Goal: Task Accomplishment & Management: Complete application form

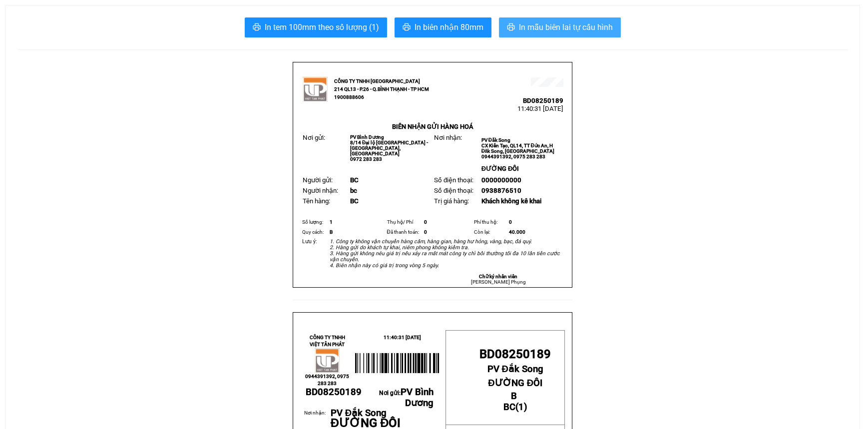
click at [555, 25] on span "In mẫu biên lai tự cấu hình" at bounding box center [566, 27] width 94 height 12
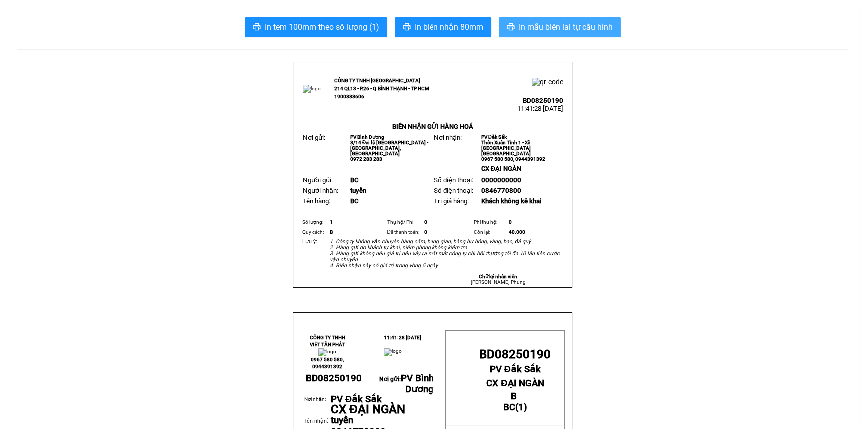
click at [536, 25] on span "In mẫu biên lai tự cấu hình" at bounding box center [566, 27] width 94 height 12
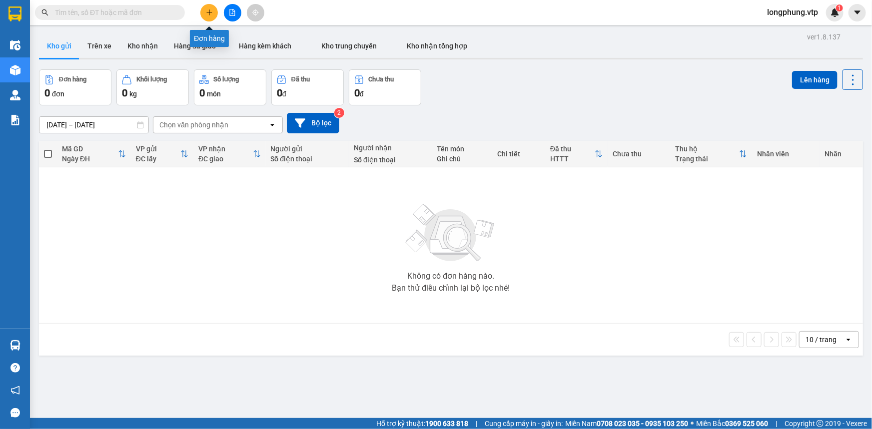
click at [211, 17] on button at bounding box center [208, 12] width 17 height 17
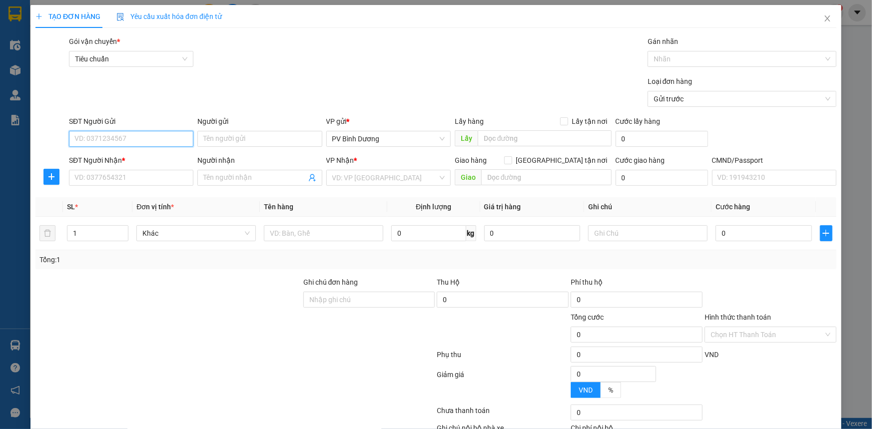
paste input "0903626848"
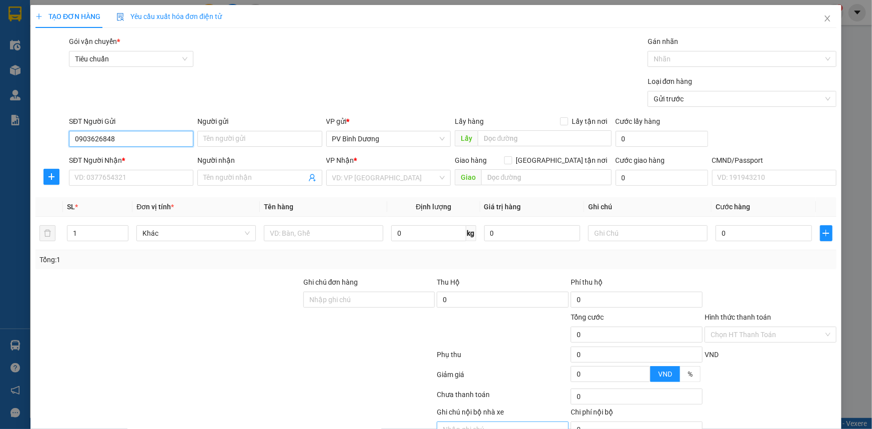
type input "0903626848"
drag, startPoint x: 248, startPoint y: 139, endPoint x: 241, endPoint y: 139, distance: 7.0
click at [248, 139] on input "Người gửi" at bounding box center [259, 139] width 124 height 16
paste input "toàn thái bình"
type input "toàn thái bình"
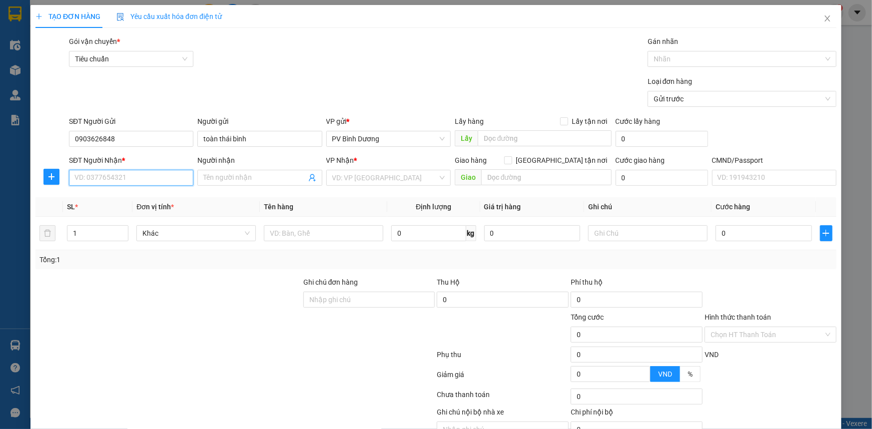
click at [120, 173] on input "SĐT Người Nhận *" at bounding box center [131, 178] width 124 height 16
click at [114, 174] on input "SĐT Người Nhận *" at bounding box center [131, 178] width 124 height 16
paste input "0915234720"
type input "0915234720"
click at [253, 168] on div "Người nhận" at bounding box center [259, 162] width 124 height 15
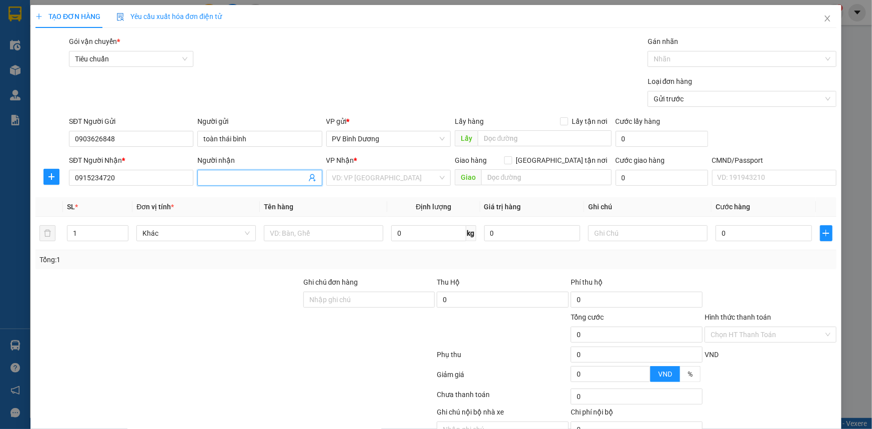
click at [249, 180] on input "Người nhận" at bounding box center [254, 177] width 102 height 11
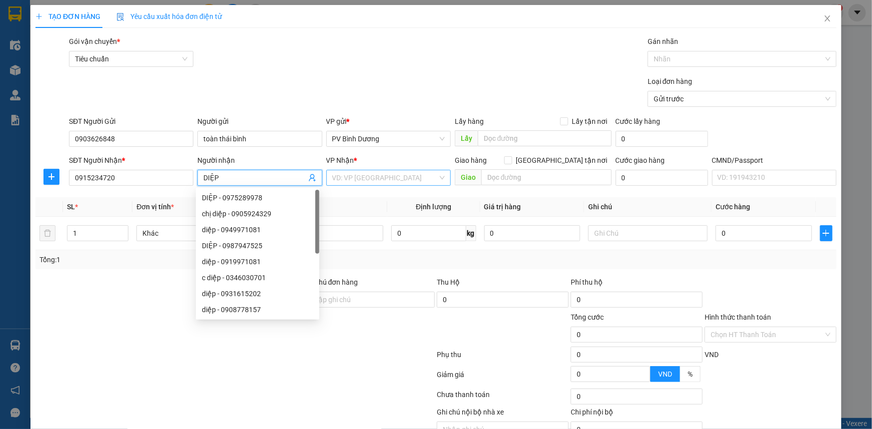
type input "DIỆP"
click at [339, 180] on input "search" at bounding box center [384, 177] width 105 height 15
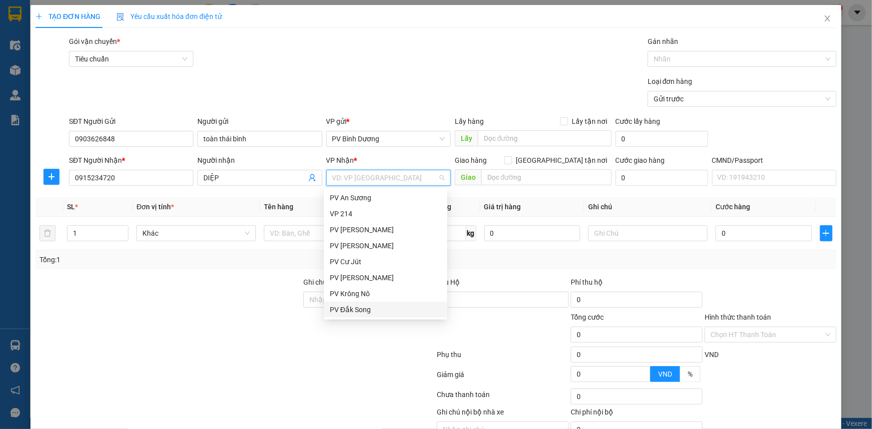
click at [364, 307] on div "PV Đắk Song" at bounding box center [385, 309] width 111 height 11
drag, startPoint x: 366, startPoint y: 306, endPoint x: 480, endPoint y: 176, distance: 172.8
click at [366, 307] on div "PV Đắk Song" at bounding box center [385, 309] width 111 height 11
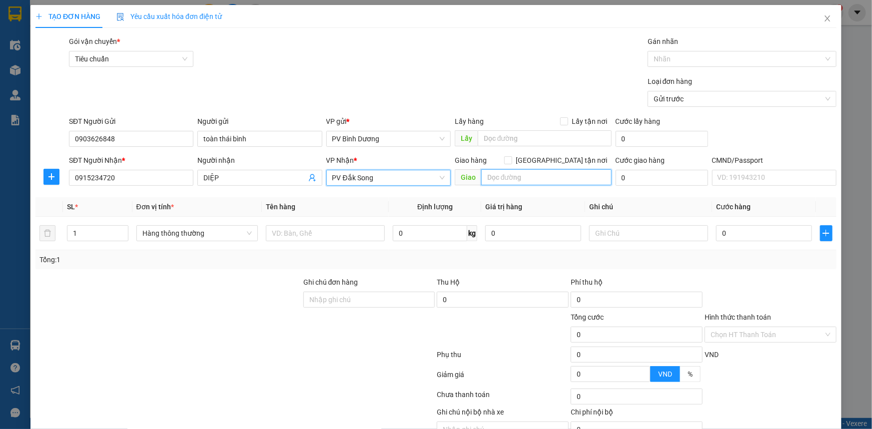
drag, startPoint x: 503, startPoint y: 177, endPoint x: 491, endPoint y: 186, distance: 15.0
click at [503, 177] on input "text" at bounding box center [546, 177] width 130 height 16
paste input "0918688256"
type input "0918688256"
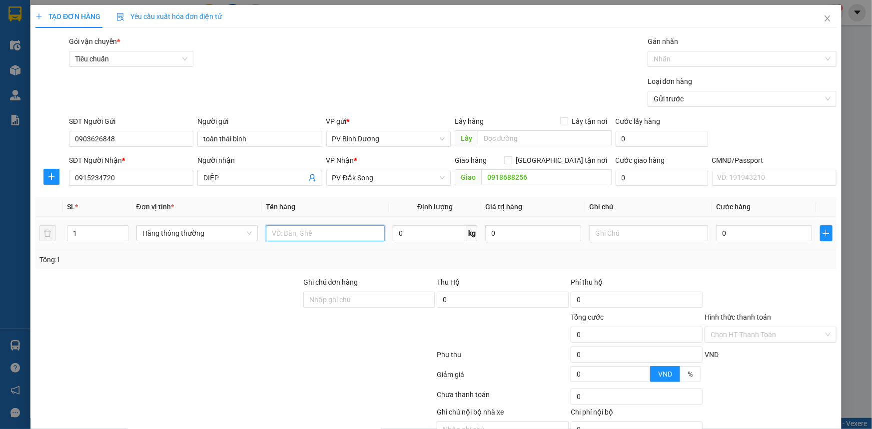
click at [335, 232] on input "text" at bounding box center [325, 233] width 119 height 16
type input "LƯỠI CƯA"
click at [75, 238] on input "1" at bounding box center [97, 233] width 60 height 15
type input "4"
click at [602, 227] on input "text" at bounding box center [648, 233] width 119 height 16
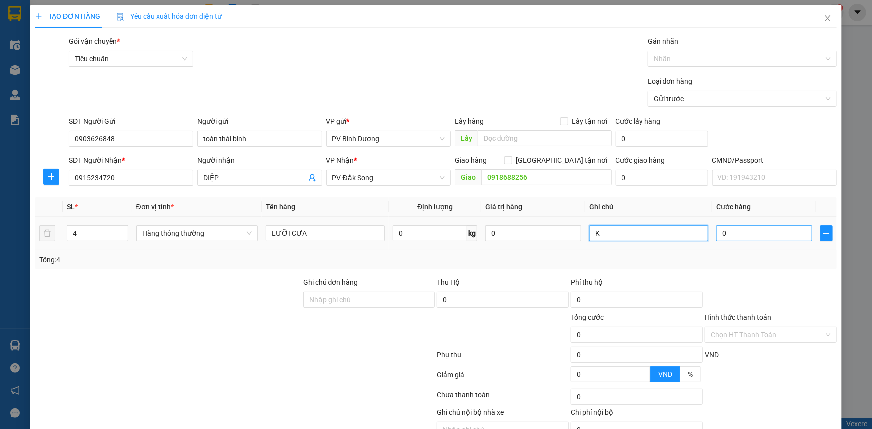
type input "K"
click at [721, 234] on input "0" at bounding box center [764, 233] width 96 height 16
type input "1"
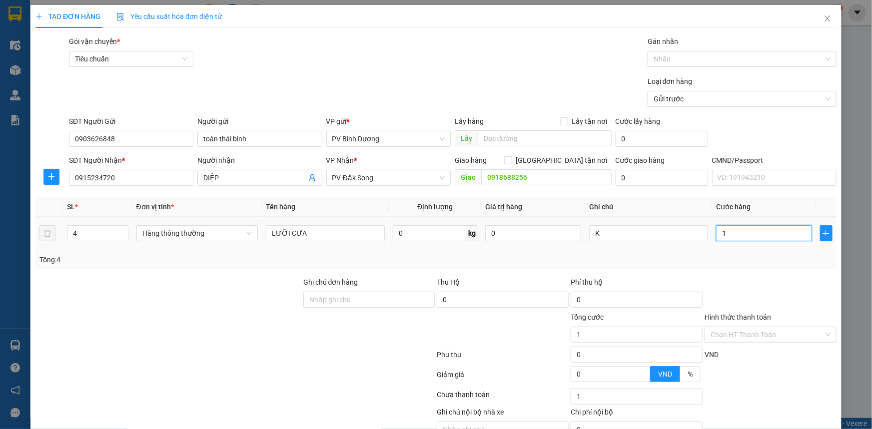
type input "16"
type input "160"
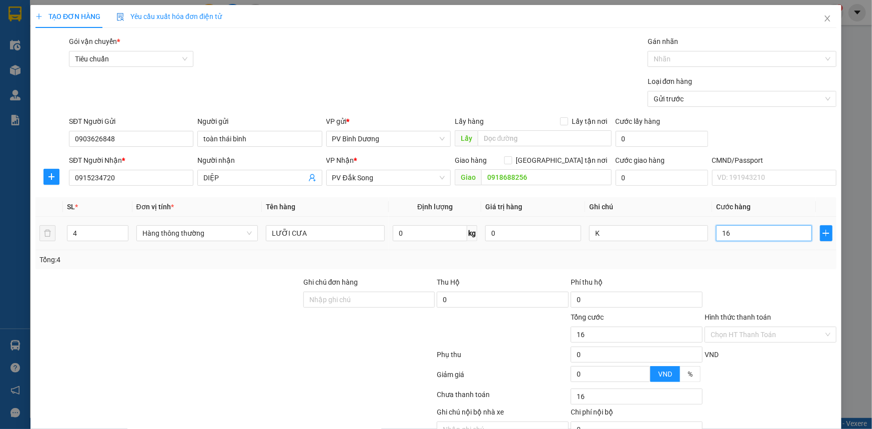
type input "160"
type input "1.600"
type input "16.000"
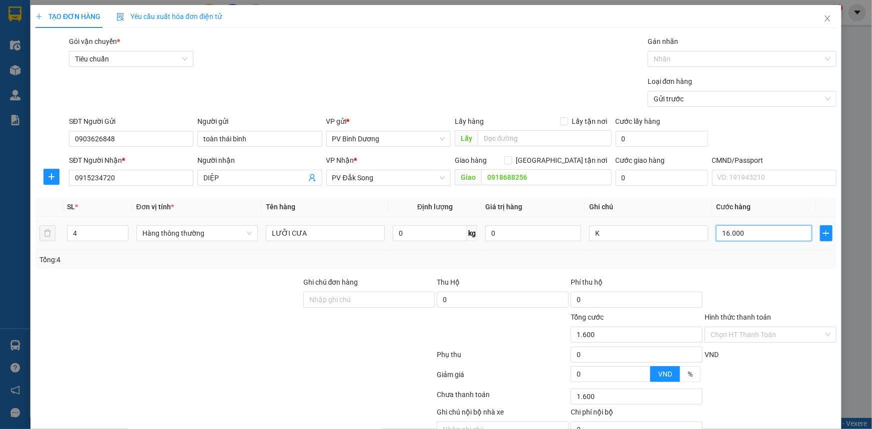
type input "16.000"
type input "160.000"
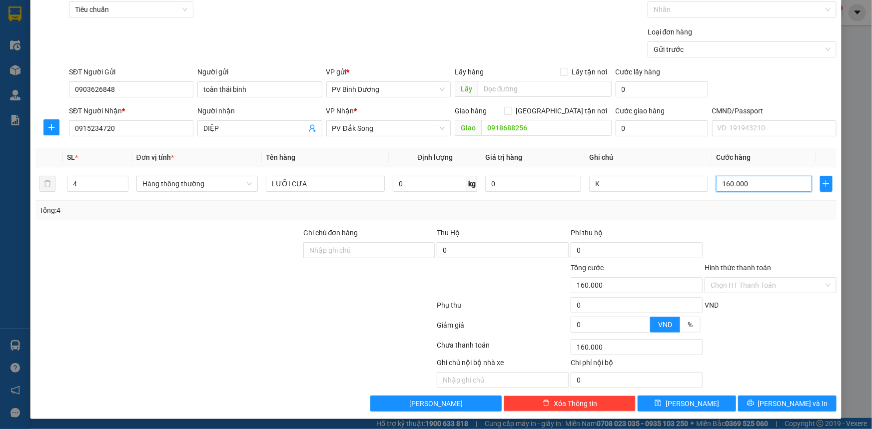
scroll to position [50, 0]
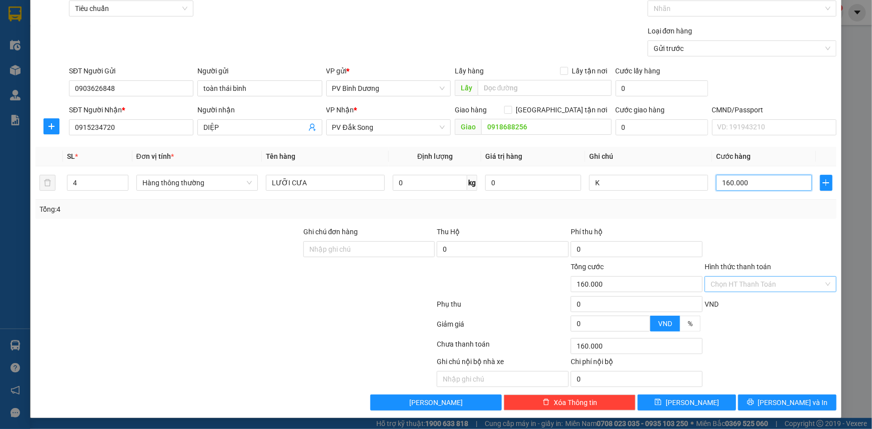
type input "160.000"
click at [754, 279] on input "Hình thức thanh toán" at bounding box center [767, 284] width 113 height 15
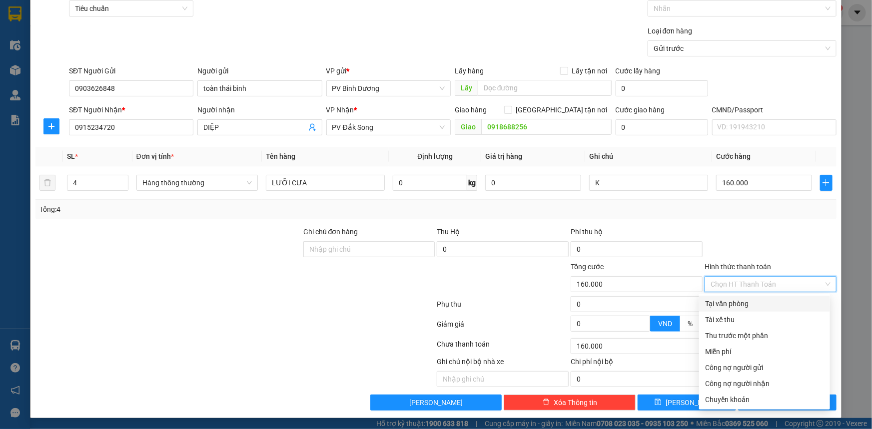
click at [743, 304] on div "Tại văn phòng" at bounding box center [764, 303] width 119 height 11
type input "0"
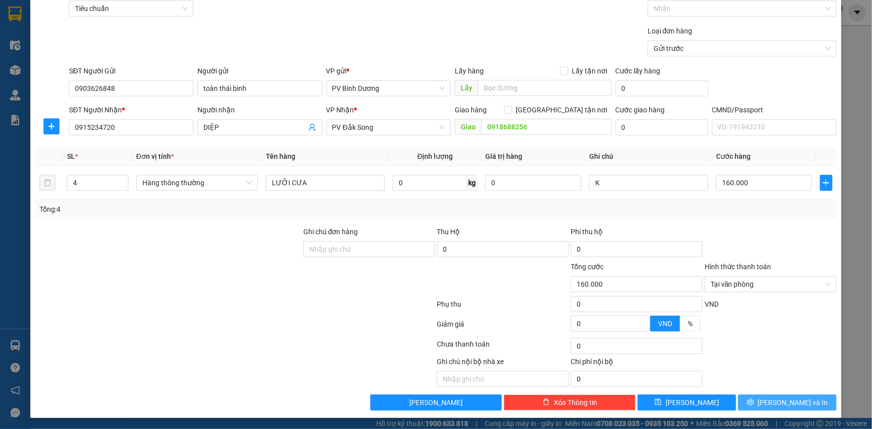
click at [775, 405] on span "Lưu và In" at bounding box center [793, 402] width 70 height 11
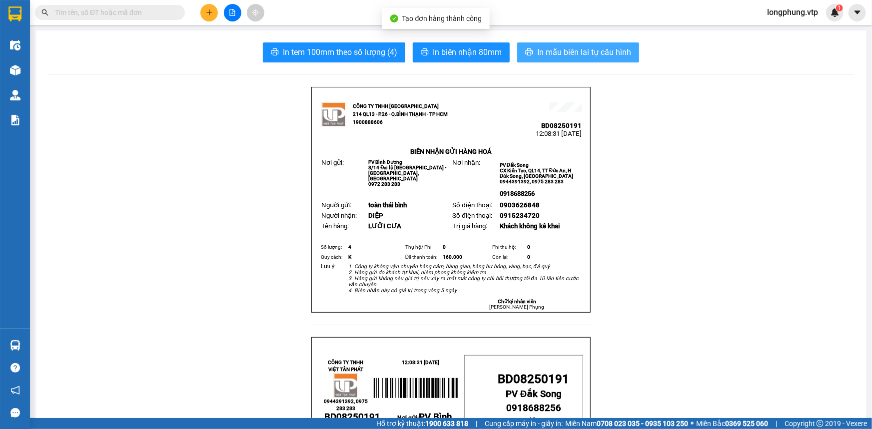
click at [602, 54] on span "In mẫu biên lai tự cấu hình" at bounding box center [584, 52] width 94 height 12
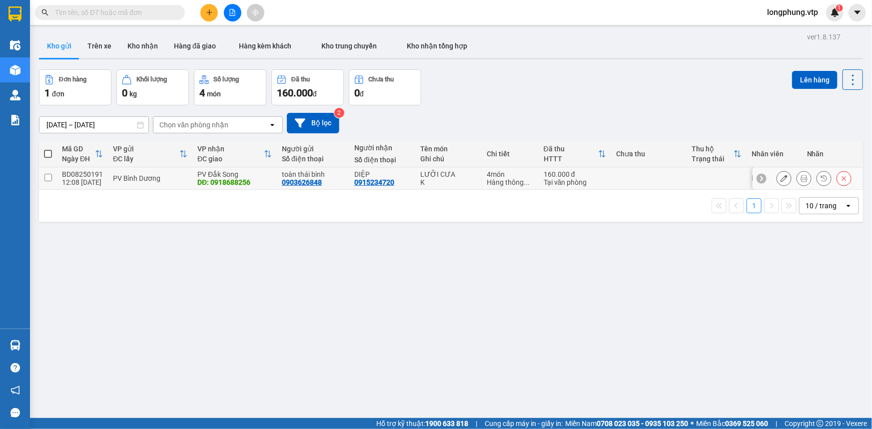
click at [43, 182] on td at bounding box center [48, 178] width 18 height 22
checkbox input "true"
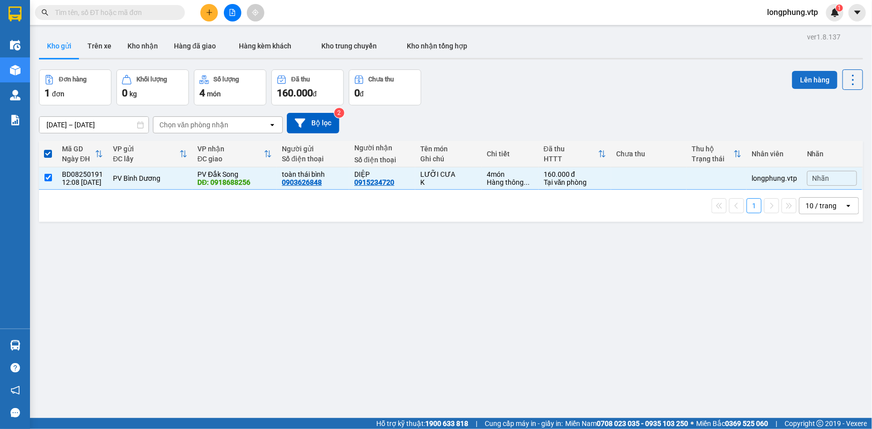
click at [809, 75] on button "Lên hàng" at bounding box center [814, 80] width 45 height 18
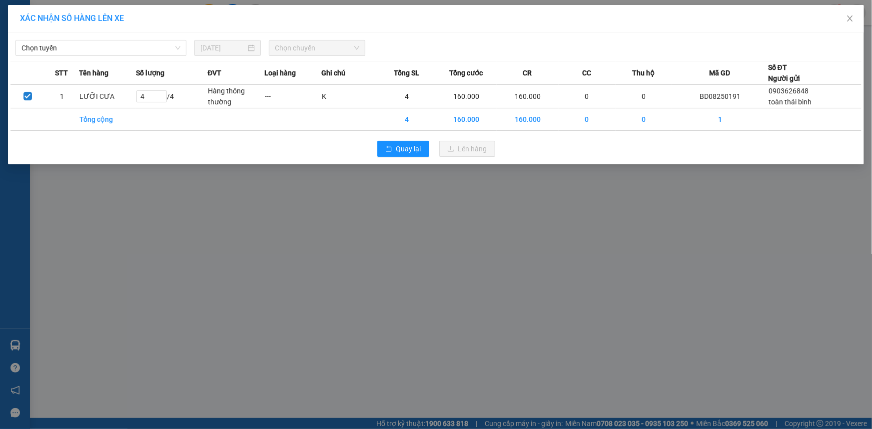
click at [129, 56] on div "Chọn tuyến 11/08/2025 Chọn chuyến STT Tên hàng Số lượng ĐVT Loại hàng Ghi chú T…" at bounding box center [436, 98] width 856 height 132
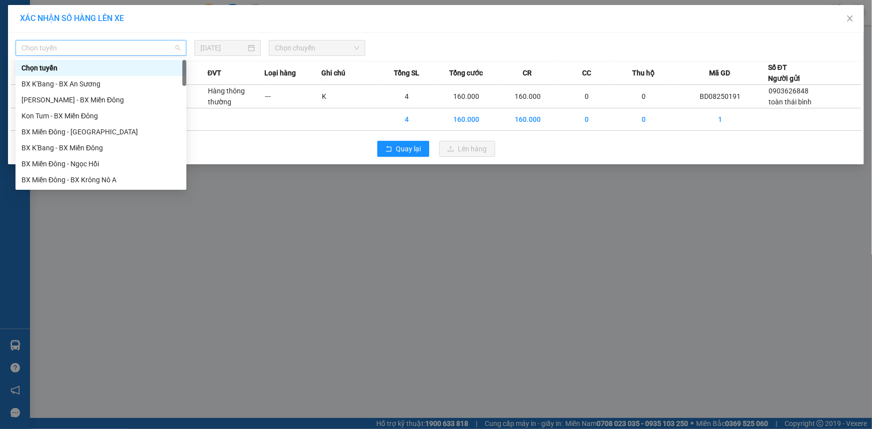
click at [121, 48] on span "Chọn tuyến" at bounding box center [100, 47] width 159 height 15
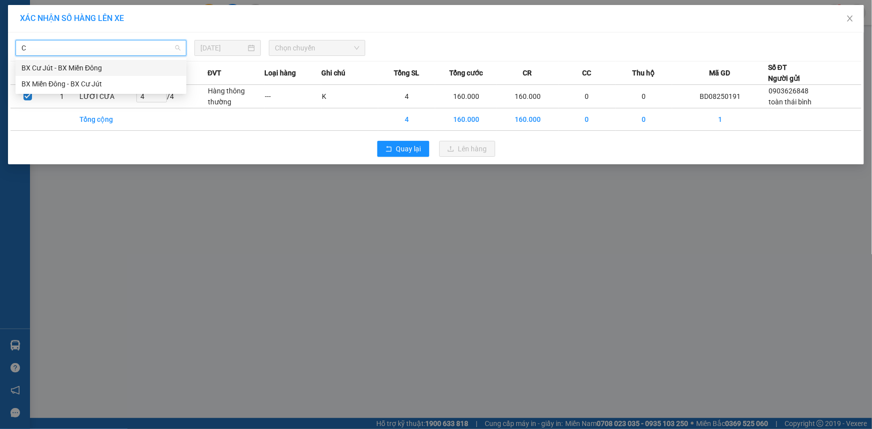
type input "CƯ"
click at [129, 77] on div "BX Miền Đông - BX Cư Jút" at bounding box center [100, 84] width 171 height 16
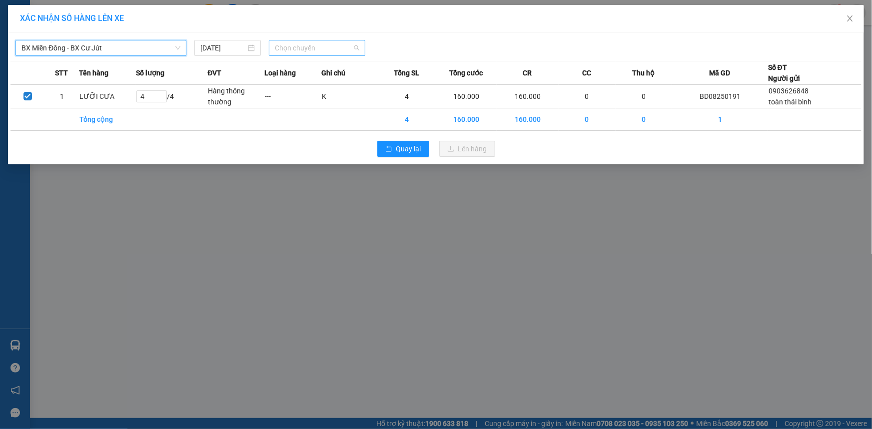
click at [331, 48] on span "Chọn chuyến" at bounding box center [317, 47] width 84 height 15
click at [316, 82] on div "12:00 - 50F-002.68" at bounding box center [314, 83] width 78 height 11
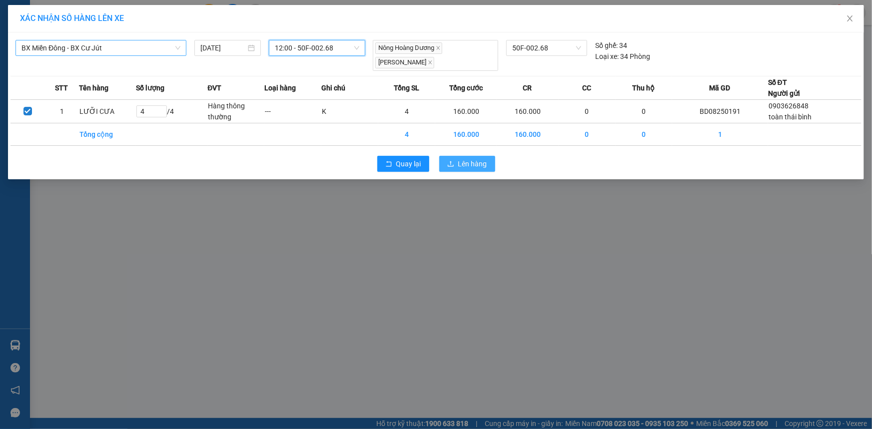
click at [469, 160] on span "Lên hàng" at bounding box center [472, 163] width 29 height 11
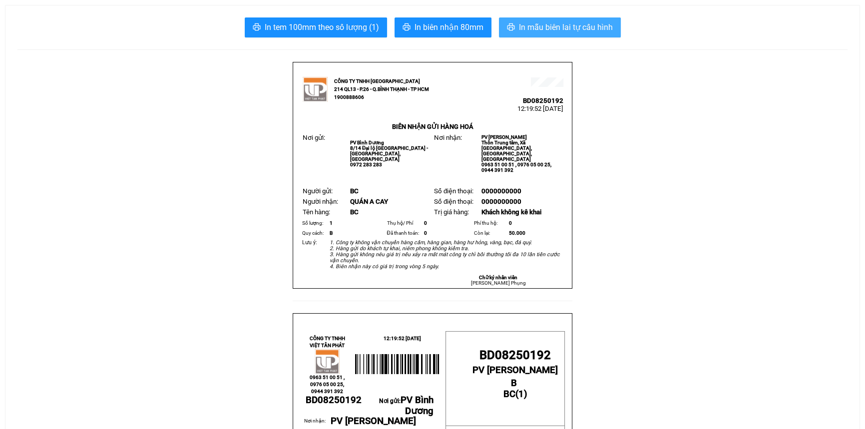
click at [572, 25] on span "In mẫu biên lai tự cấu hình" at bounding box center [566, 27] width 94 height 12
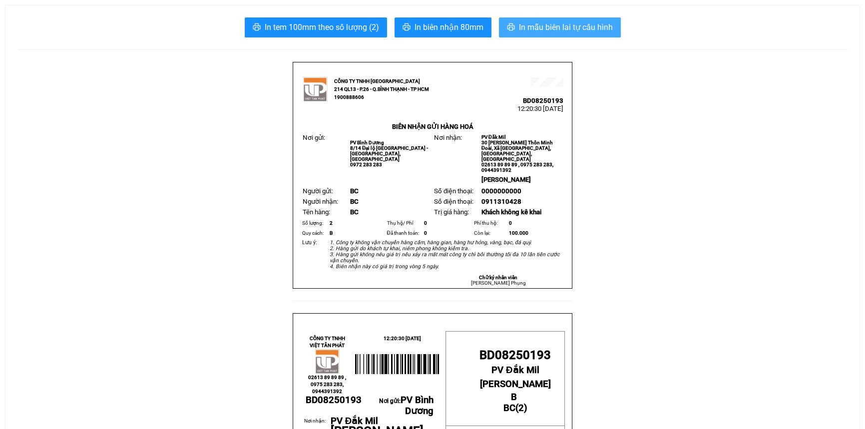
click at [539, 26] on span "In mẫu biên lai tự cấu hình" at bounding box center [566, 27] width 94 height 12
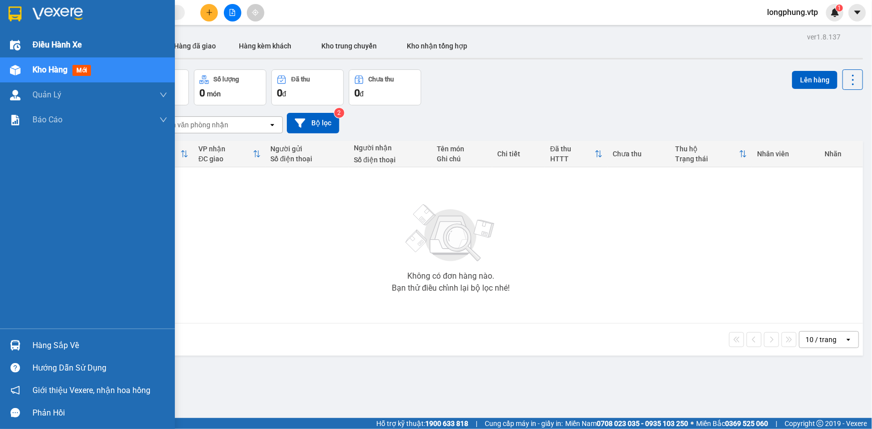
click at [78, 44] on span "Điều hành xe" at bounding box center [56, 44] width 49 height 12
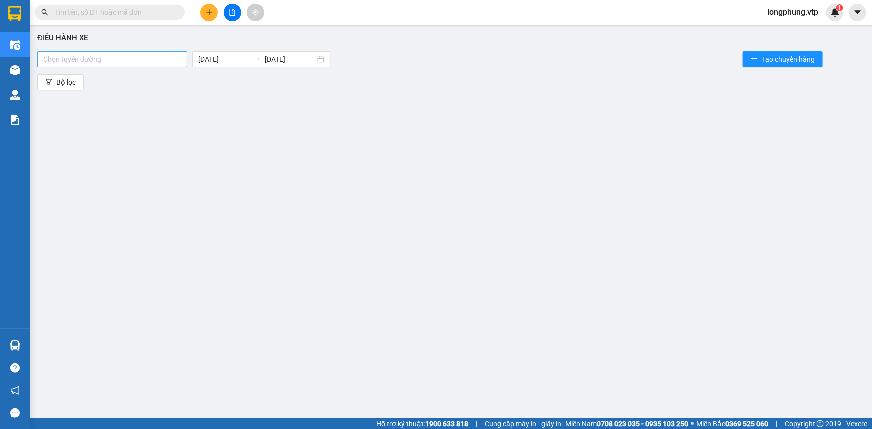
click at [146, 55] on div at bounding box center [112, 59] width 145 height 12
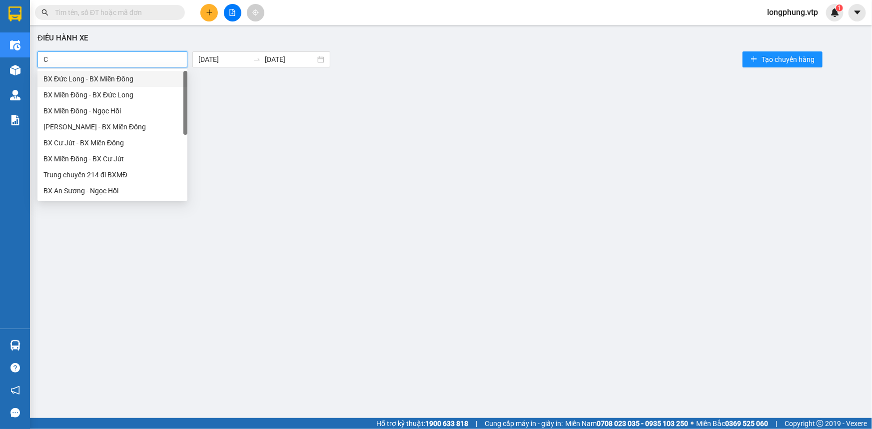
type input "CU"
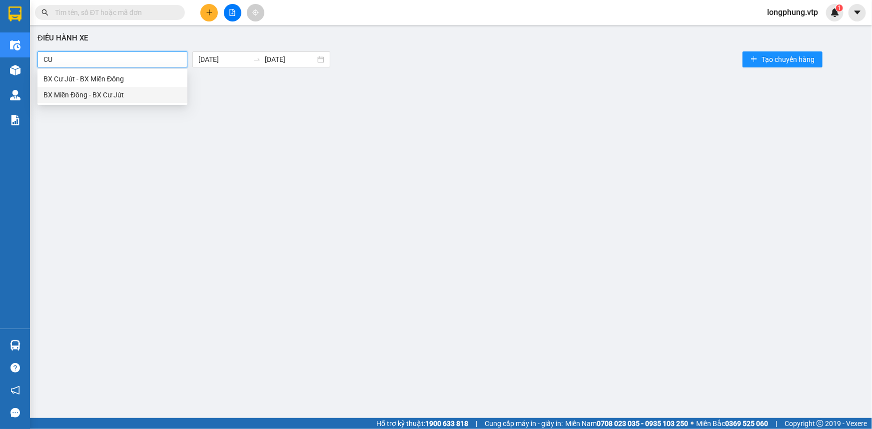
click at [133, 98] on div "BX Miền Đông - BX Cư Jút" at bounding box center [112, 94] width 138 height 11
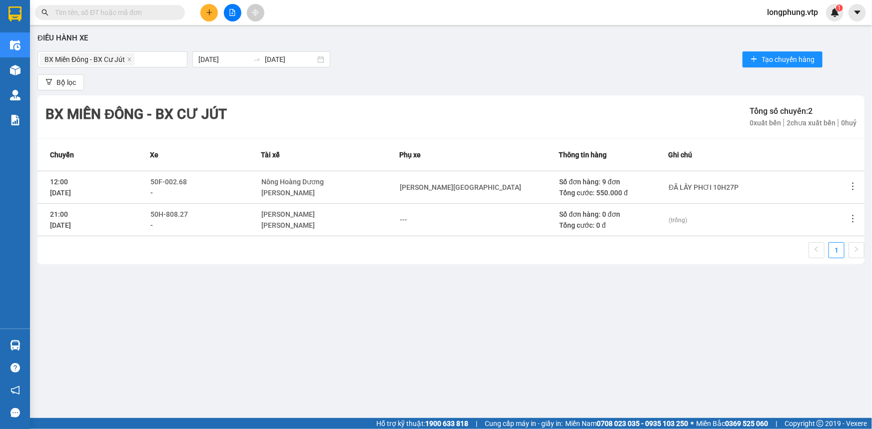
click at [466, 67] on div "BX Miền Đông - BX Cư Jút 11/08/2025 11/08/2025 Tạo chuyến hàng" at bounding box center [450, 59] width 827 height 20
click at [854, 190] on icon "more" at bounding box center [853, 186] width 10 height 10
click at [855, 187] on icon "more" at bounding box center [853, 186] width 10 height 10
click at [833, 231] on span "Xem phơi" at bounding box center [827, 229] width 29 height 8
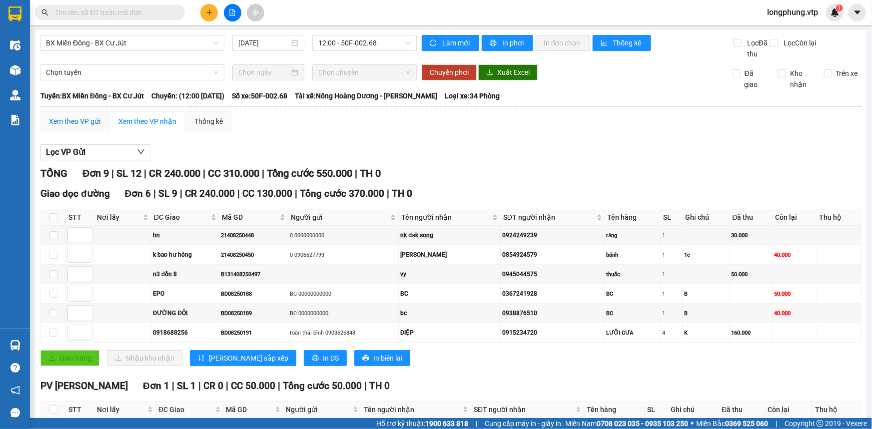
click at [86, 125] on div "Xem theo VP gửi" at bounding box center [74, 121] width 51 height 11
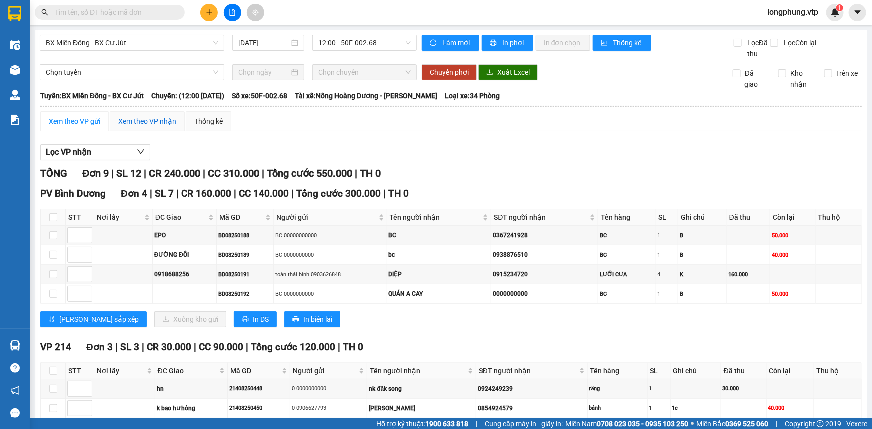
click at [123, 123] on div "Xem theo VP nhận" at bounding box center [147, 121] width 58 height 11
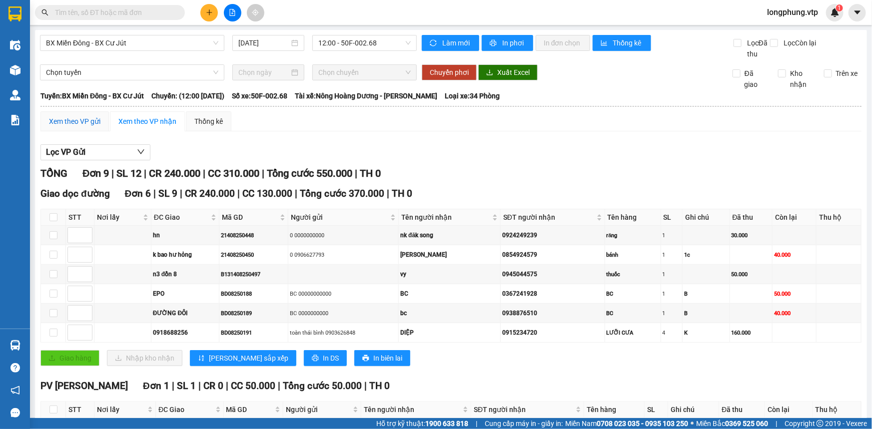
click at [64, 118] on div "Xem theo VP gửi" at bounding box center [74, 121] width 51 height 11
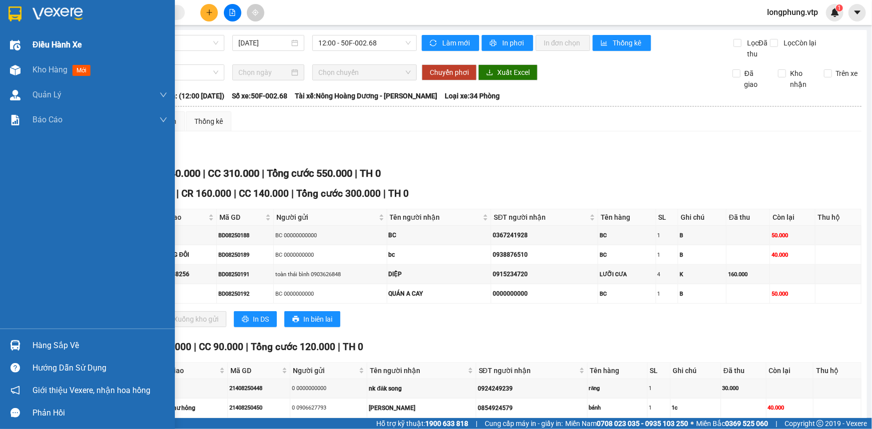
click at [45, 47] on span "Điều hành xe" at bounding box center [56, 44] width 49 height 12
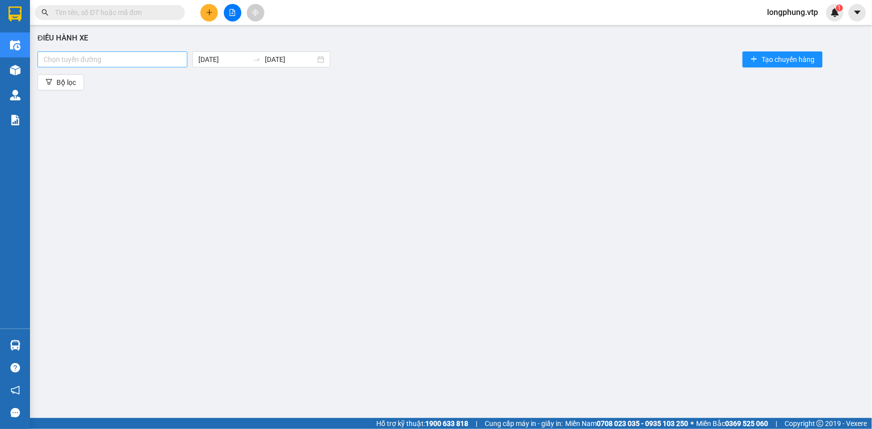
click at [125, 59] on div at bounding box center [112, 59] width 145 height 12
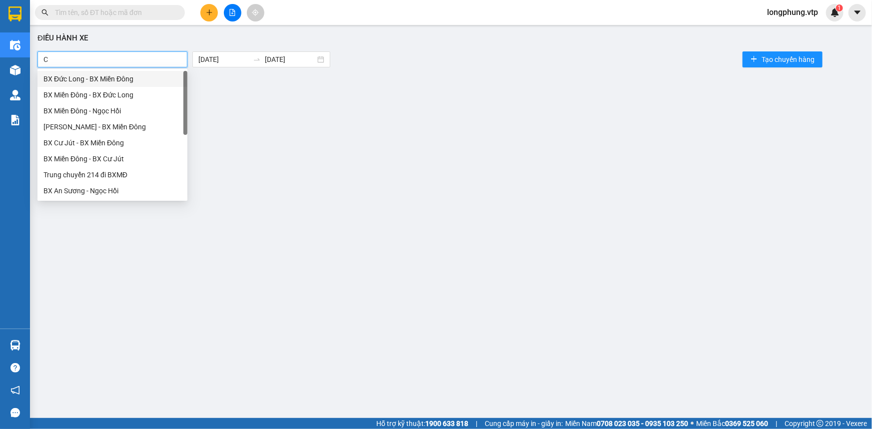
type input "CU"
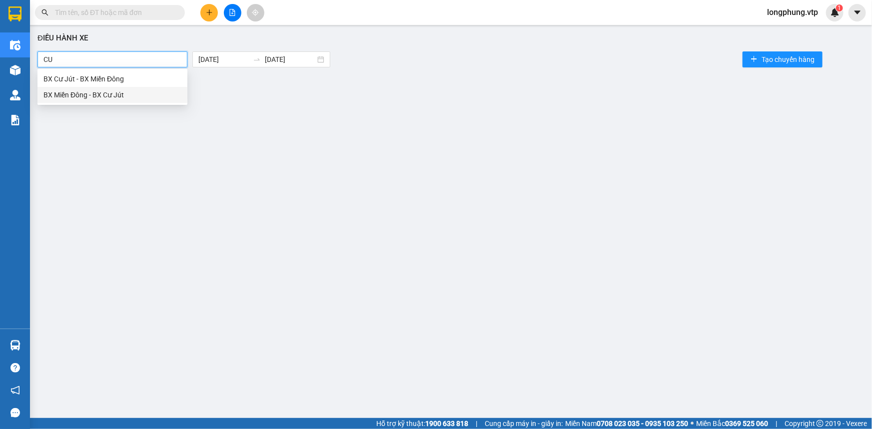
click at [141, 99] on div "BX Miền Đông - BX Cư Jút" at bounding box center [112, 94] width 138 height 11
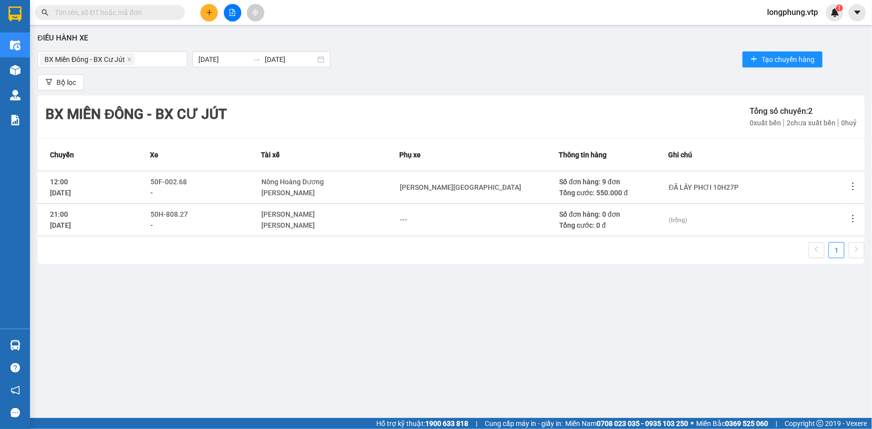
click at [610, 95] on div "BX Miền Đông - BX Cư Jút Tổng số chuyến: 2 0 xuất bến 2 chưa xuất bến 0 huỷ" at bounding box center [450, 116] width 827 height 43
click at [856, 189] on icon "more" at bounding box center [853, 186] width 10 height 10
click at [844, 235] on li "Xem phơi" at bounding box center [825, 229] width 64 height 20
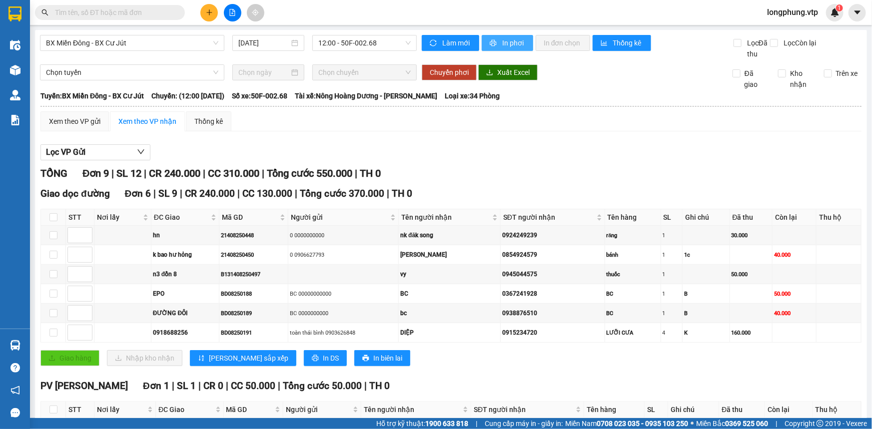
click at [484, 47] on button "In phơi" at bounding box center [507, 43] width 51 height 16
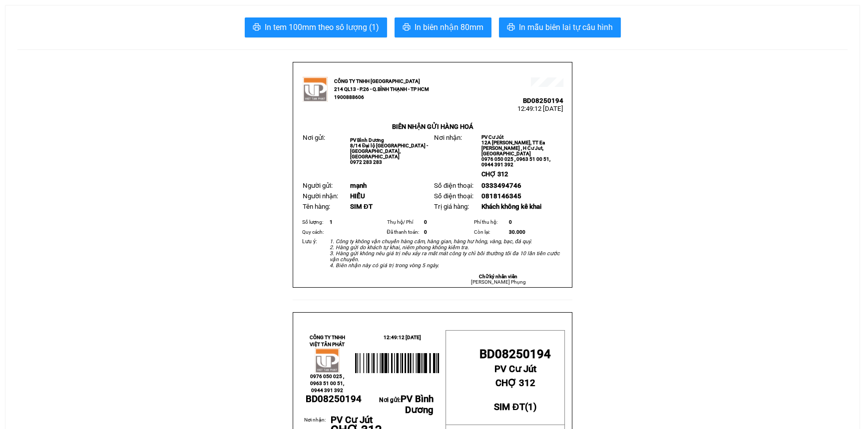
click at [545, 24] on span "In mẫu biên lai tự cấu hình" at bounding box center [566, 27] width 94 height 12
